Goal: Information Seeking & Learning: Learn about a topic

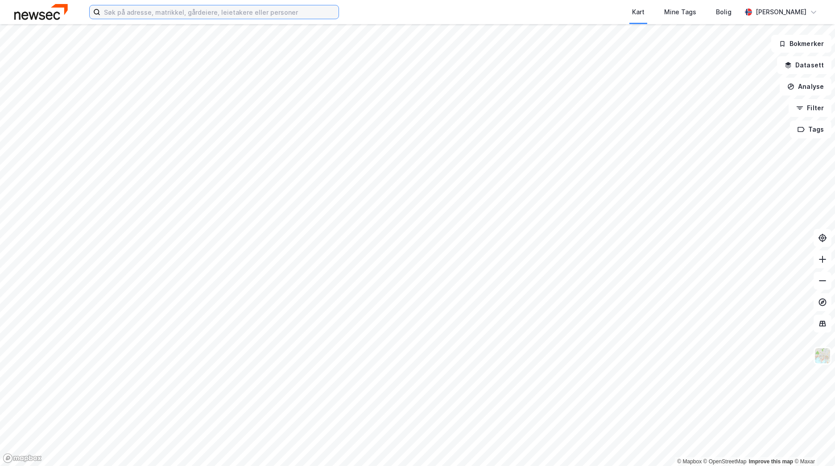
click at [197, 12] on input at bounding box center [219, 11] width 238 height 13
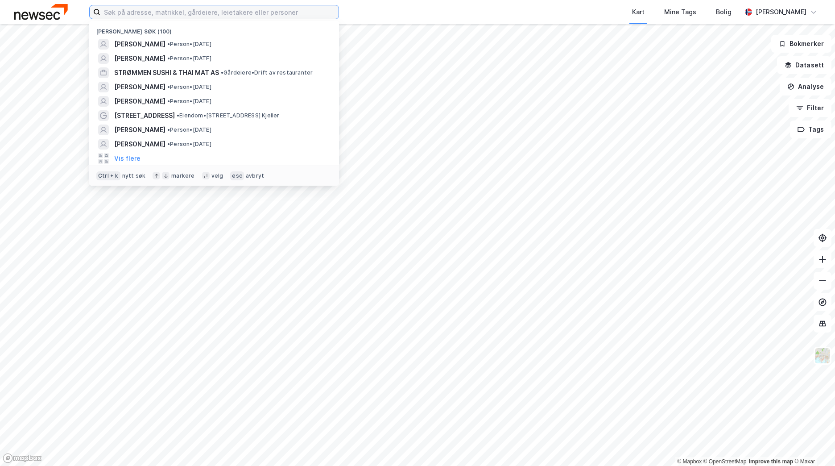
paste input "[STREET_ADDRESS], 2007 Kjeller"
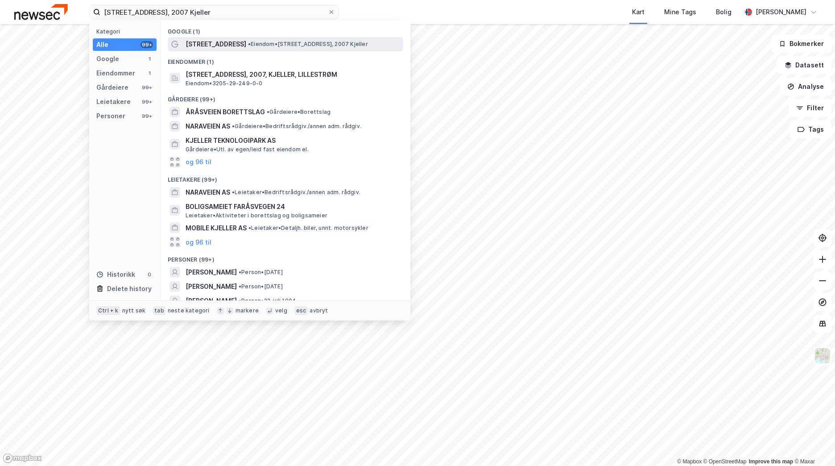
click at [215, 44] on span "[STREET_ADDRESS]" at bounding box center [215, 44] width 61 height 11
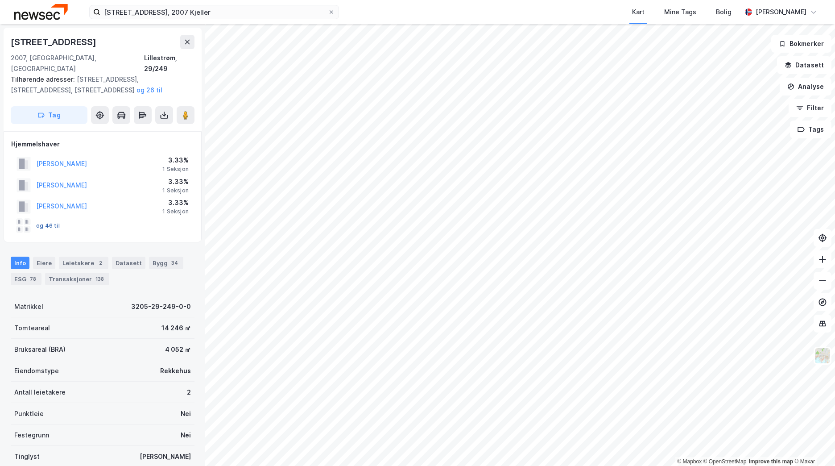
click at [0, 0] on button "og 46 til" at bounding box center [0, 0] width 0 height 0
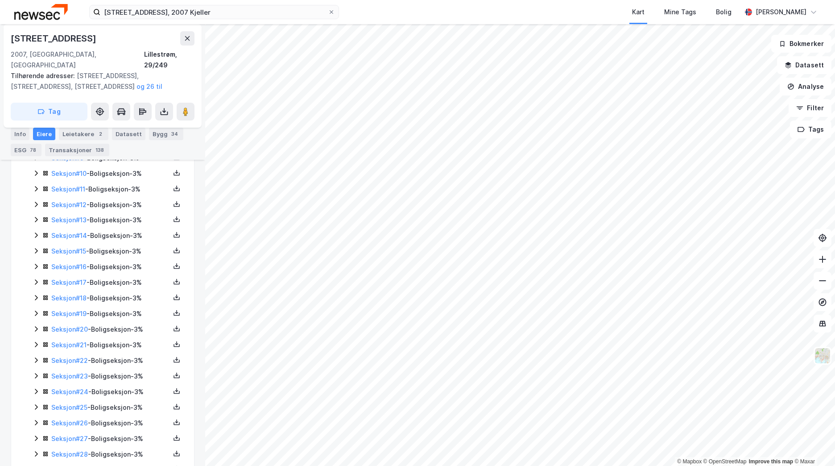
scroll to position [357, 0]
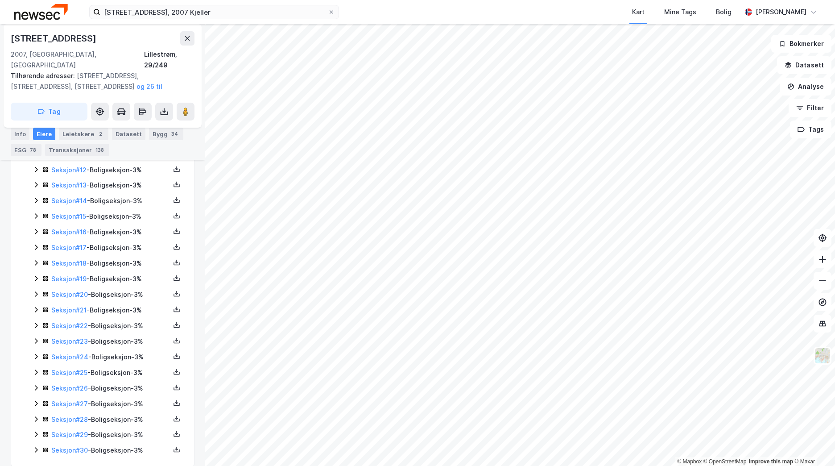
click at [37, 338] on icon at bounding box center [36, 340] width 3 height 5
click at [119, 368] on link "[PERSON_NAME]" at bounding box center [123, 372] width 51 height 8
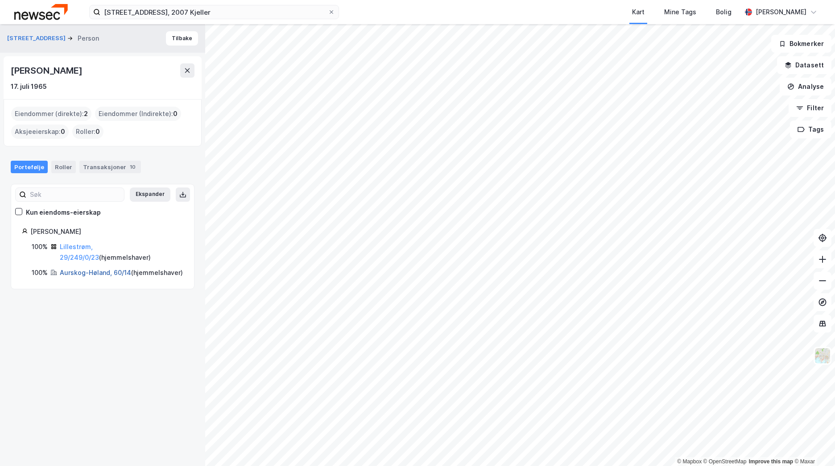
click at [96, 276] on link "Aurskog-Høland, 60/14" at bounding box center [95, 272] width 71 height 8
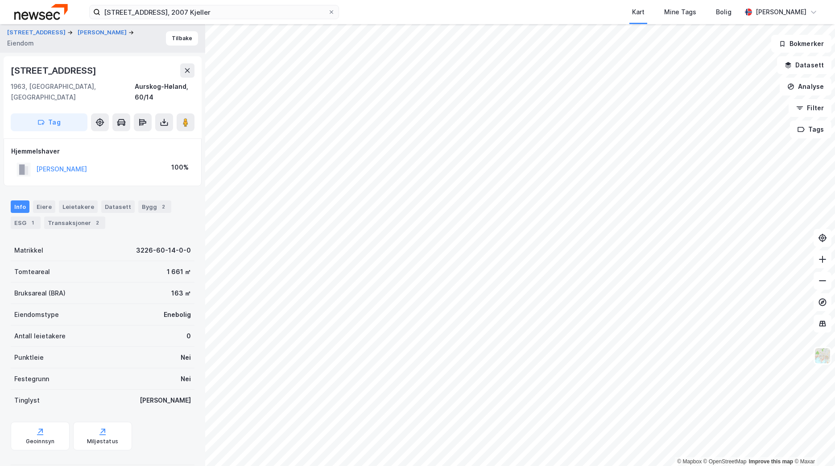
scroll to position [3, 0]
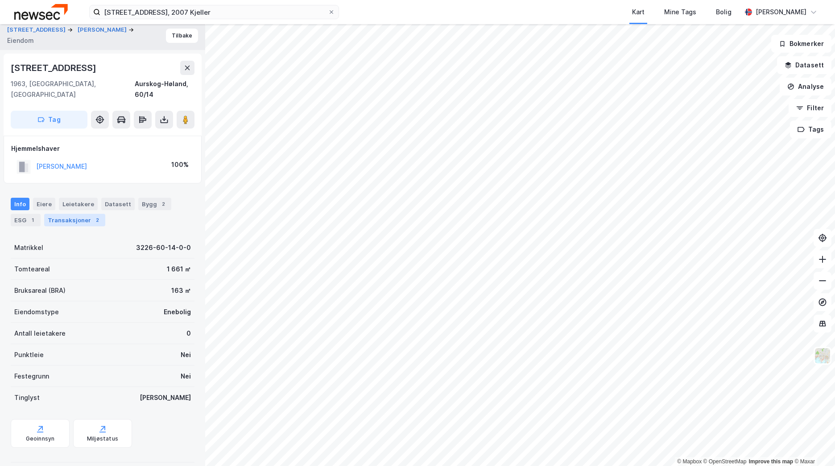
click at [76, 214] on div "Transaksjoner 2" at bounding box center [74, 220] width 61 height 12
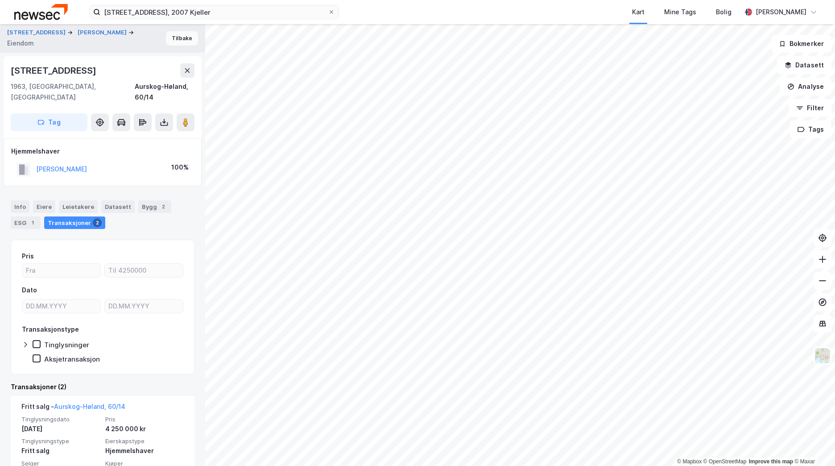
click at [175, 41] on button "Tilbake" at bounding box center [182, 38] width 32 height 14
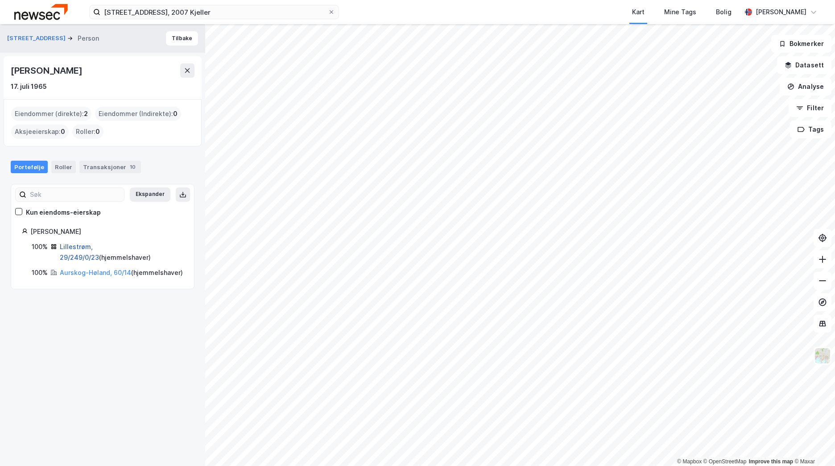
click at [82, 249] on link "Lillestrøm, 29/249/0/23" at bounding box center [79, 252] width 39 height 18
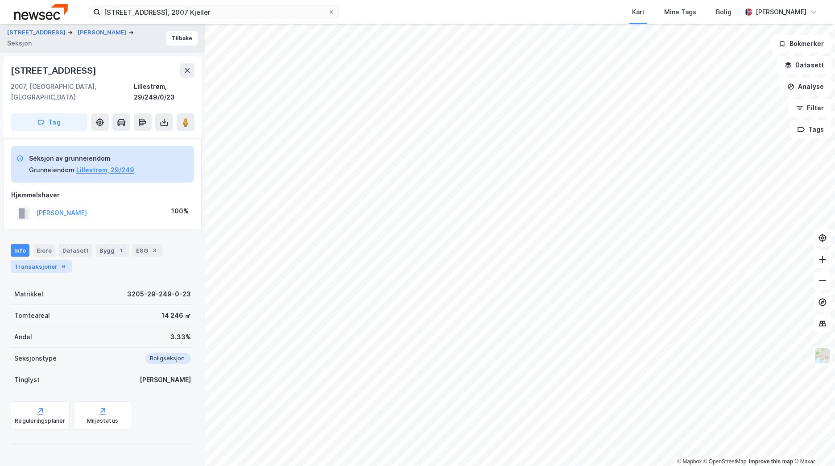
click at [49, 260] on div "Transaksjoner 6" at bounding box center [41, 266] width 61 height 12
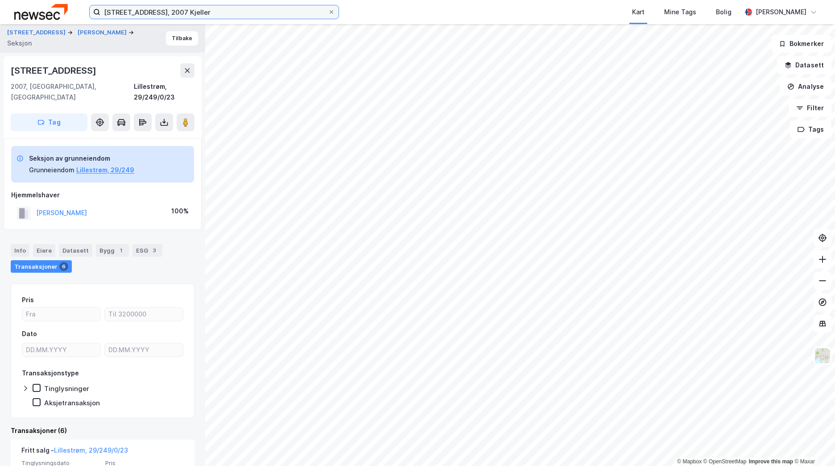
click at [134, 12] on input "[STREET_ADDRESS], 2007 Kjeller" at bounding box center [213, 11] width 227 height 13
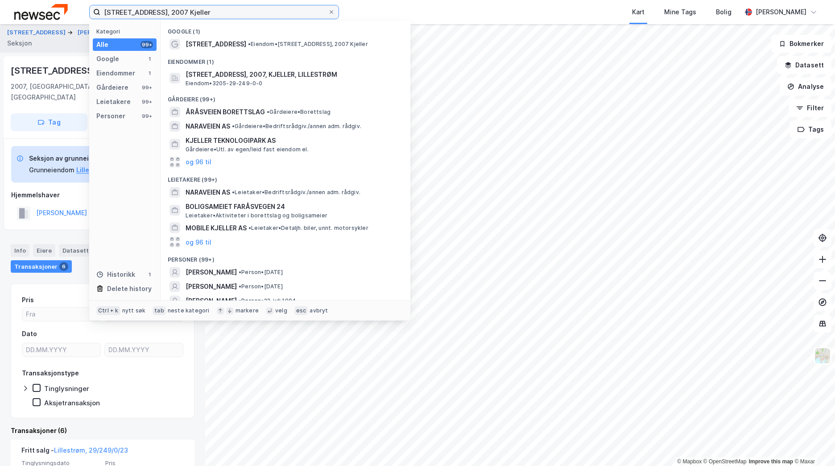
click at [134, 12] on input "[STREET_ADDRESS], 2007 Kjeller" at bounding box center [213, 11] width 227 height 13
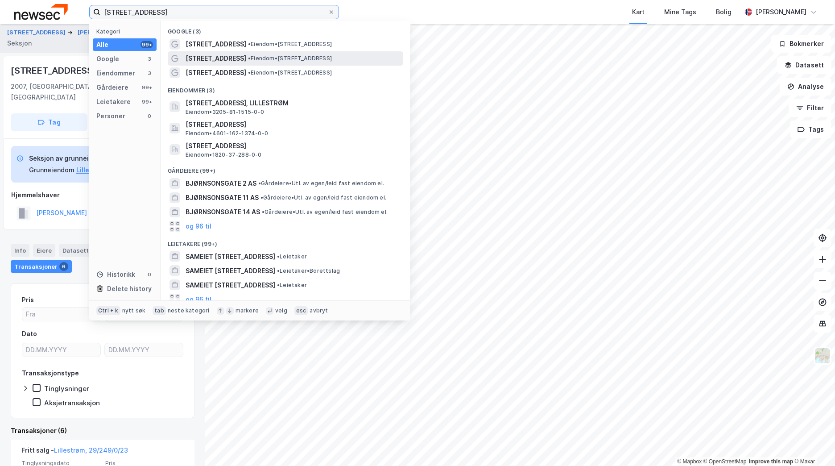
type input "[STREET_ADDRESS]"
click at [272, 56] on span "• Eiendom • [STREET_ADDRESS], 2003 Lillestrøm" at bounding box center [290, 58] width 84 height 7
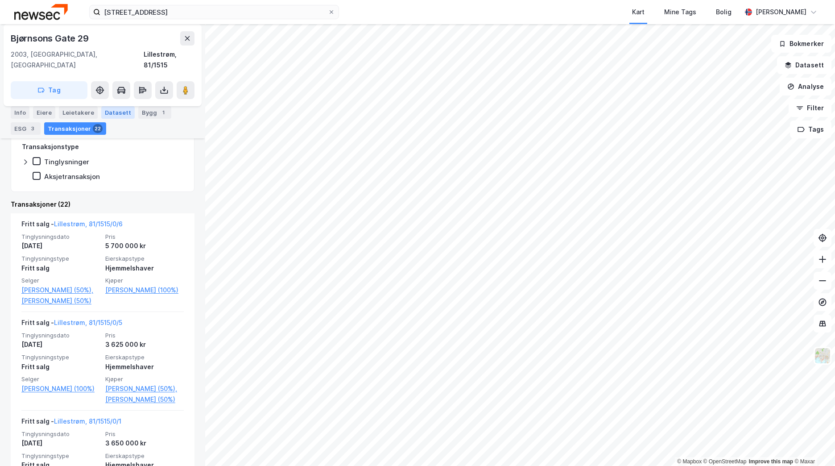
scroll to position [223, 0]
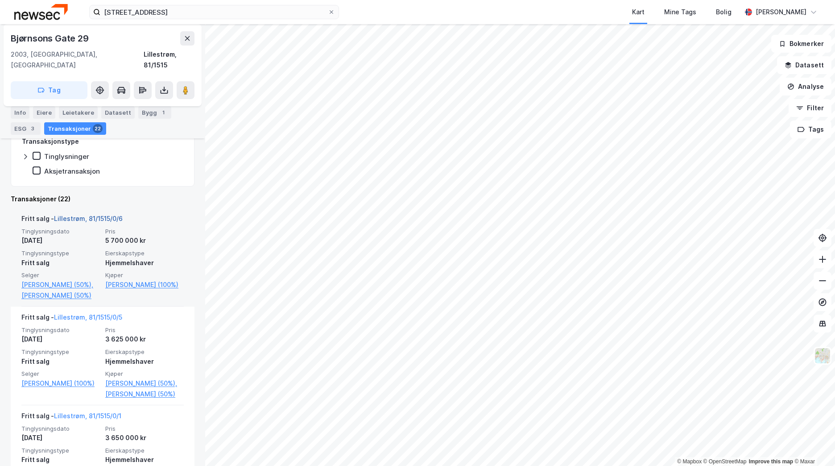
click at [100, 214] on link "Lillestrøm, 81/1515/0/6" at bounding box center [88, 218] width 69 height 8
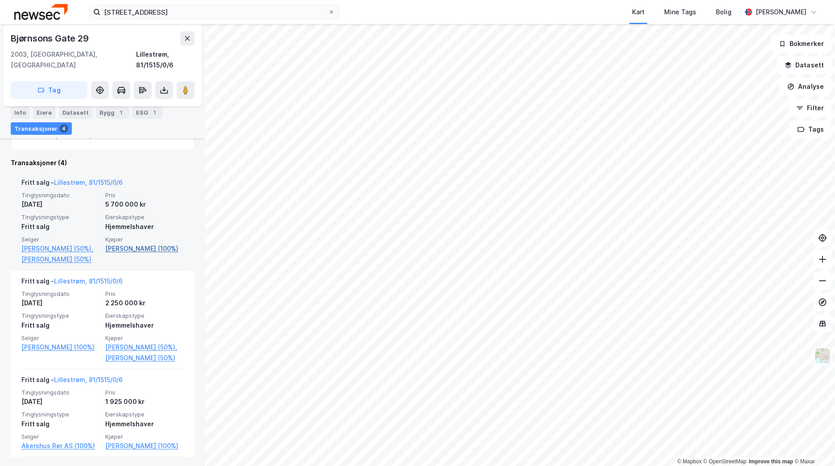
scroll to position [45, 0]
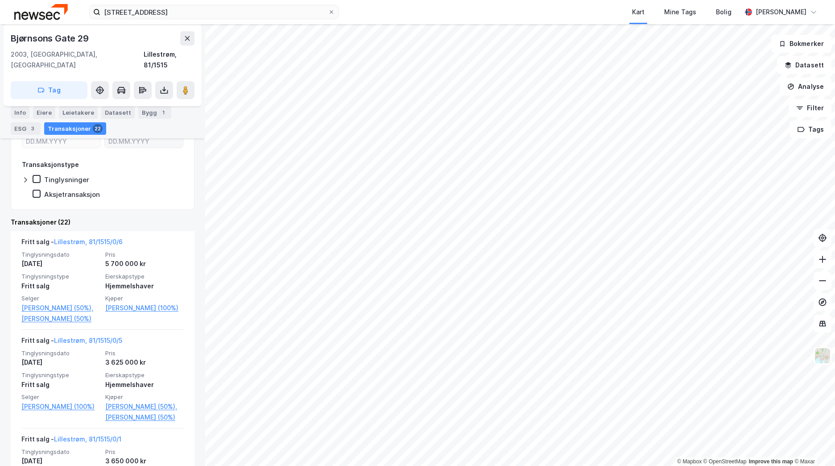
scroll to position [178, 0]
